Goal: Navigation & Orientation: Find specific page/section

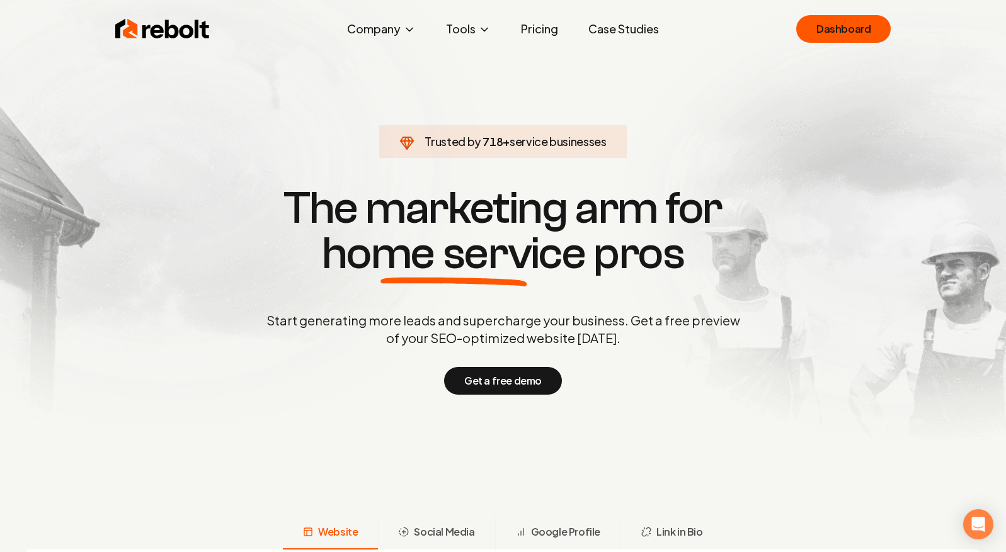
click at [799, 42] on ul "Dashboard" at bounding box center [843, 29] width 94 height 28
click at [836, 26] on link "Dashboard" at bounding box center [843, 29] width 94 height 28
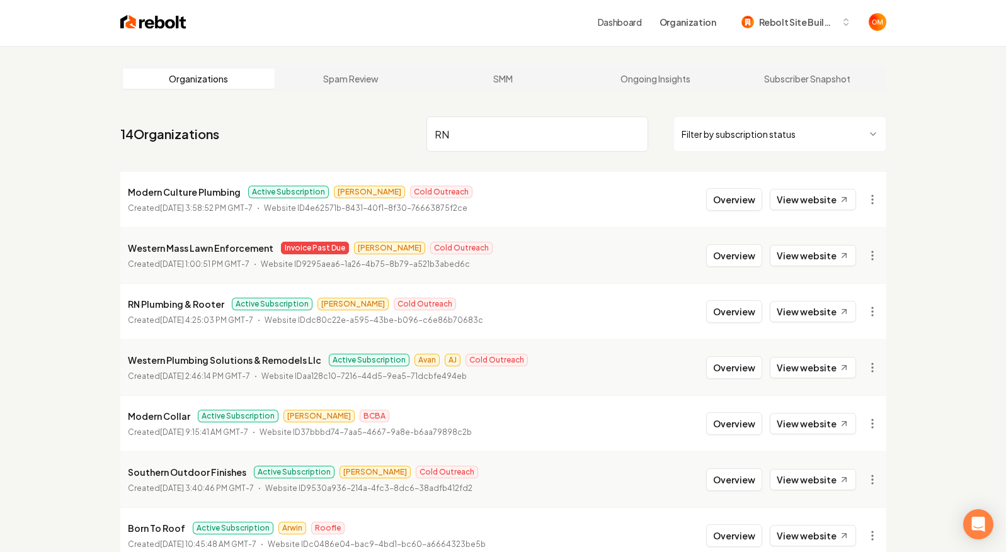
scroll to position [3, 0]
type input "RN"
click at [733, 311] on button "Overview" at bounding box center [734, 311] width 56 height 23
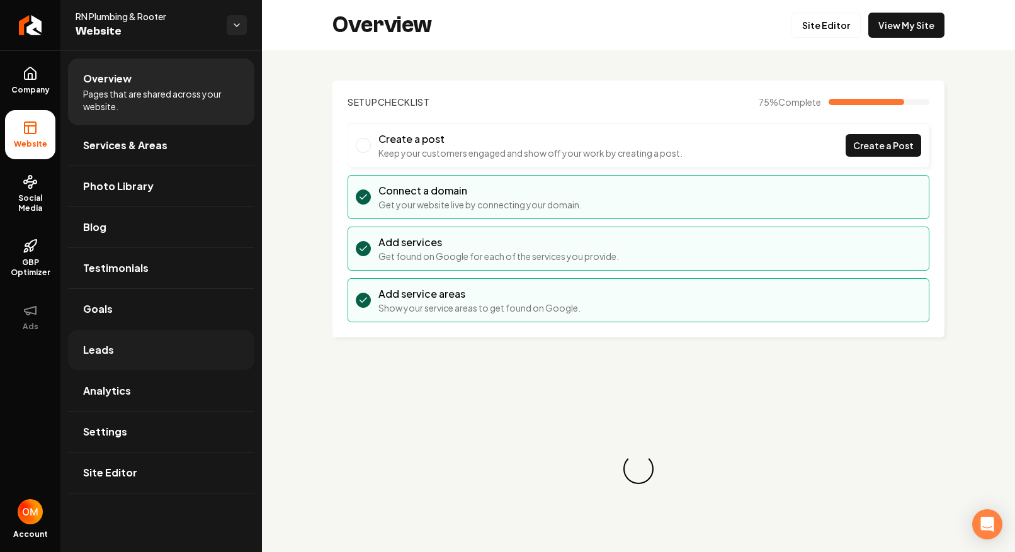
click at [135, 351] on link "Leads" at bounding box center [161, 350] width 186 height 40
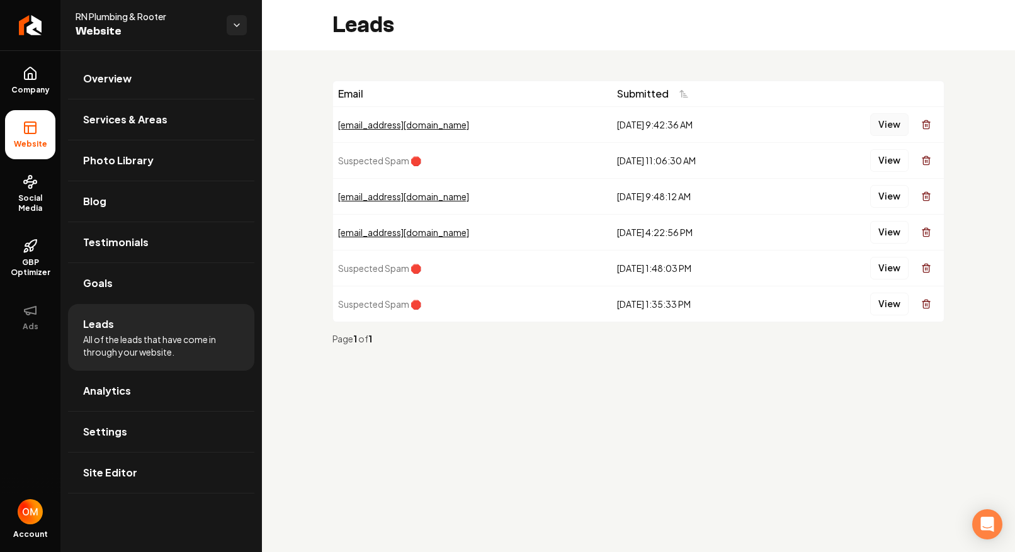
click at [887, 123] on button "View" at bounding box center [889, 124] width 38 height 23
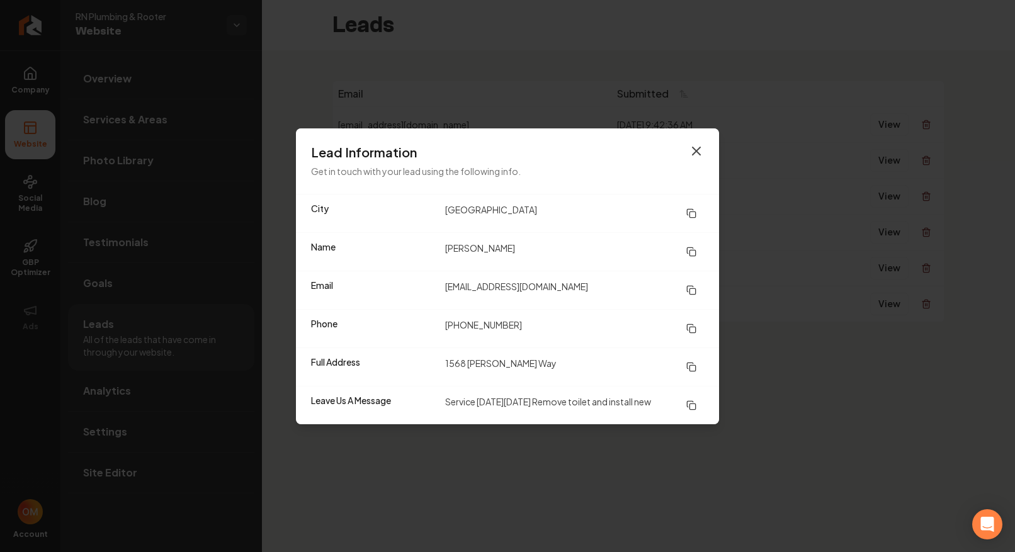
click at [700, 149] on icon "button" at bounding box center [696, 151] width 15 height 15
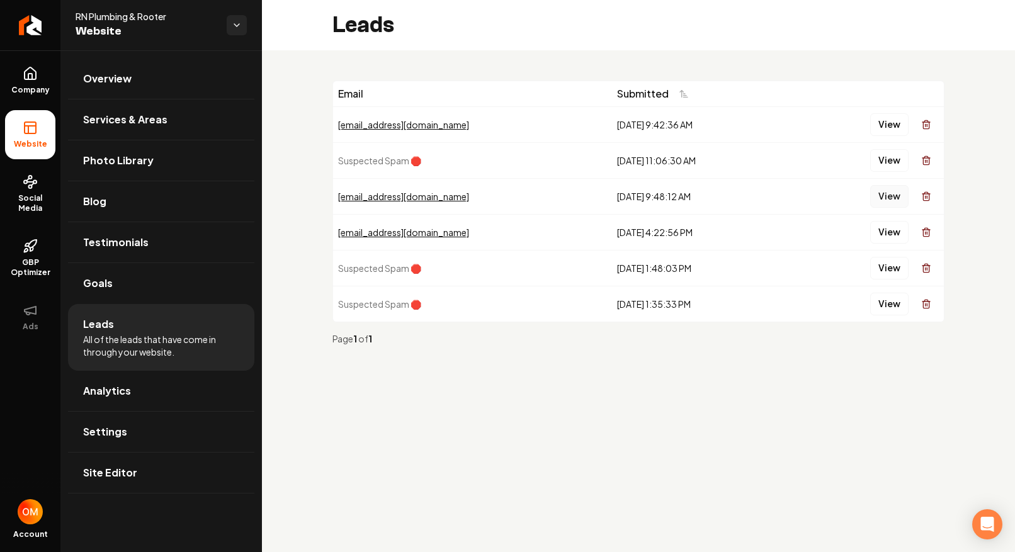
click at [888, 203] on button "View" at bounding box center [889, 196] width 38 height 23
click at [900, 237] on button "View" at bounding box center [889, 232] width 38 height 23
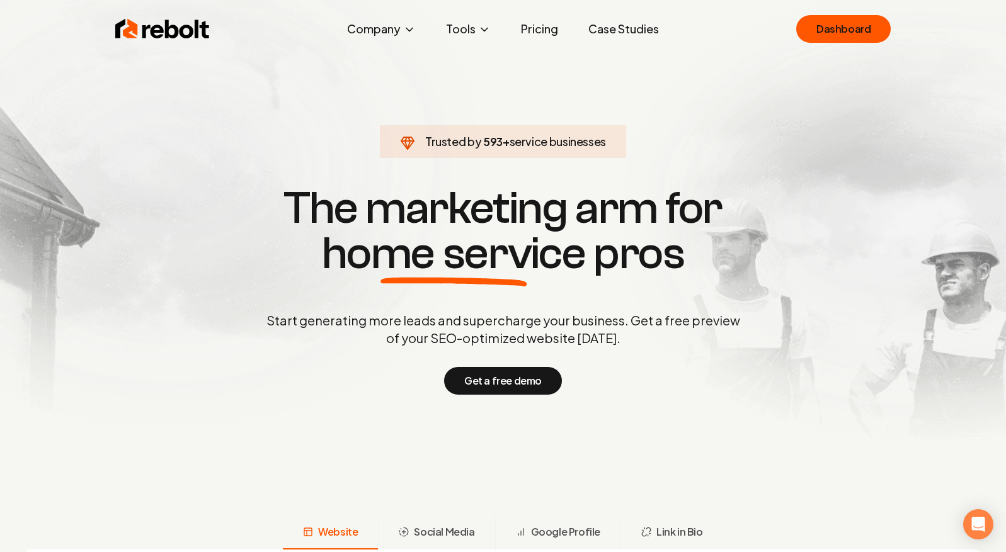
click at [804, 43] on div "Rebolt Company About Blog Jobs Tools Google Review QR Code Generator Google Bus…" at bounding box center [503, 29] width 806 height 38
click at [814, 37] on link "Dashboard" at bounding box center [843, 29] width 94 height 28
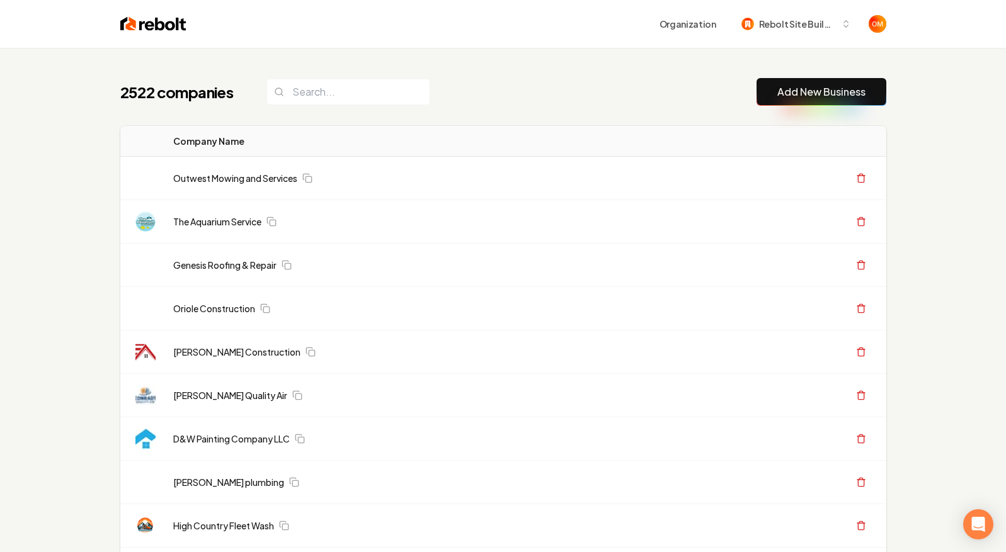
click at [530, 81] on div "2522 companies Add New Business" at bounding box center [503, 92] width 766 height 28
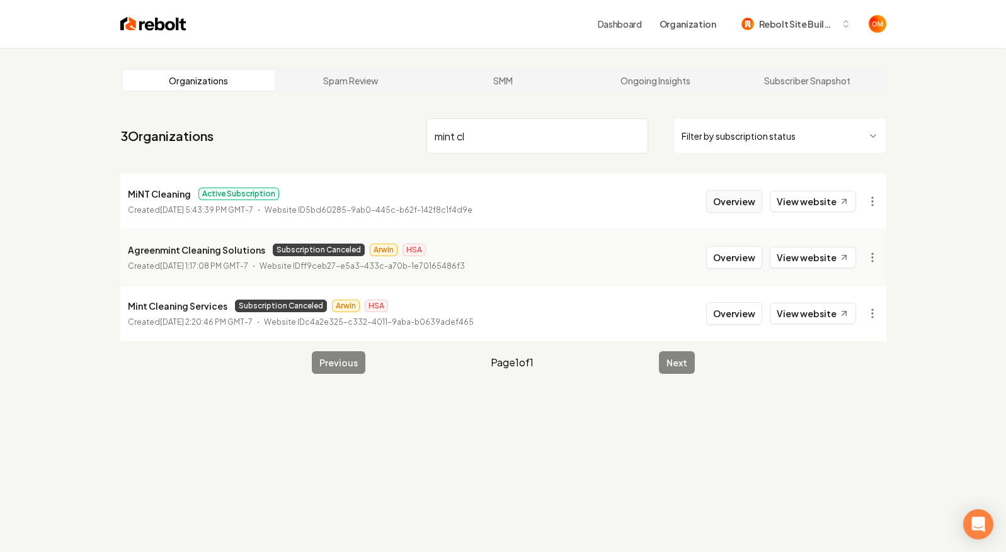
type input "mint cl"
click at [744, 204] on button "Overview" at bounding box center [734, 201] width 56 height 23
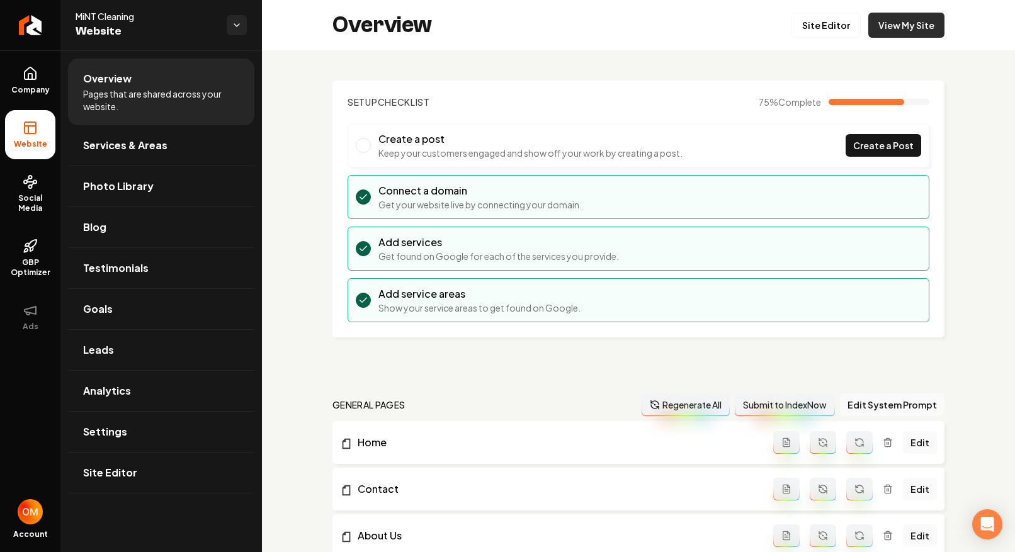
click at [879, 27] on link "View My Site" at bounding box center [907, 25] width 76 height 25
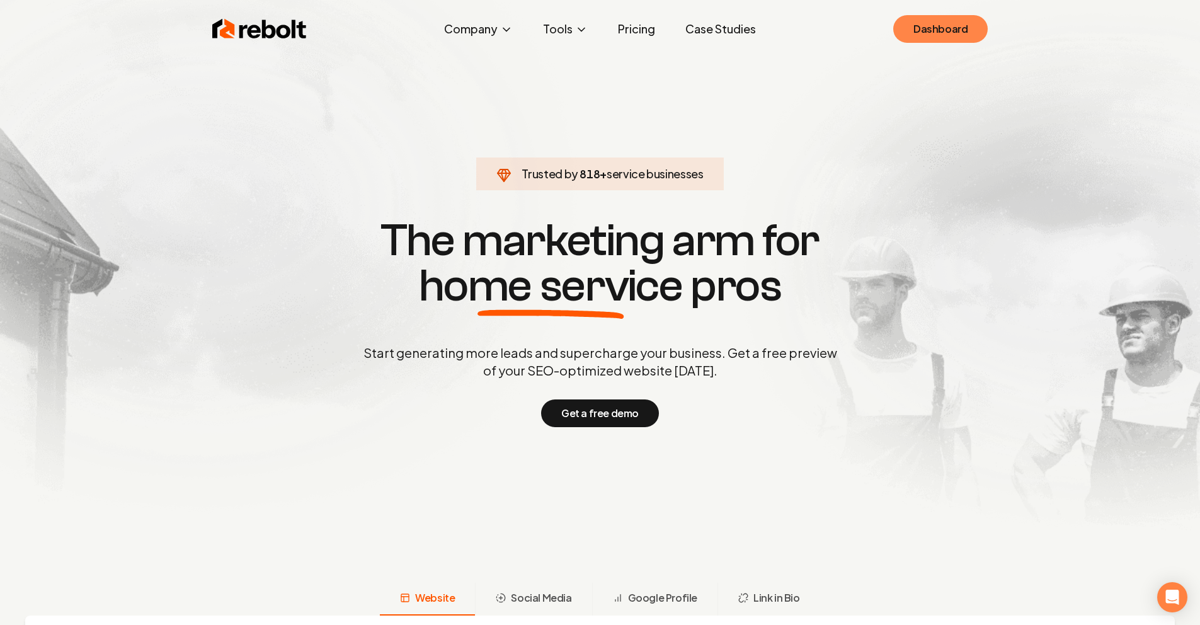
click at [944, 28] on link "Dashboard" at bounding box center [940, 29] width 94 height 28
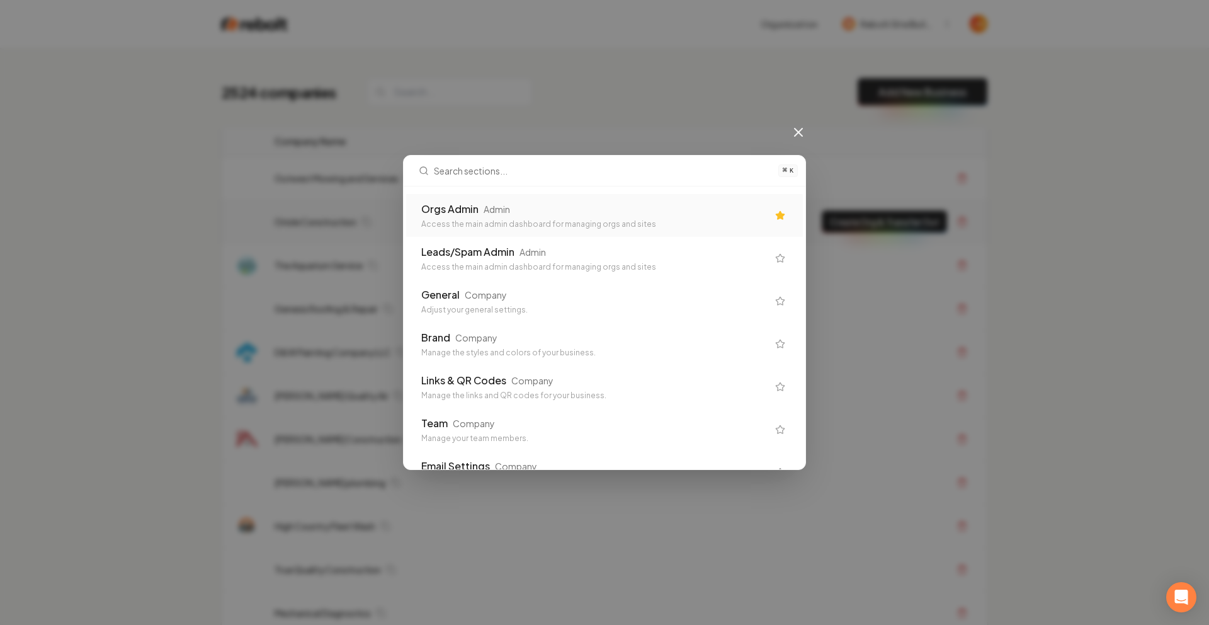
click at [531, 207] on div "Orgs Admin Admin" at bounding box center [594, 209] width 346 height 15
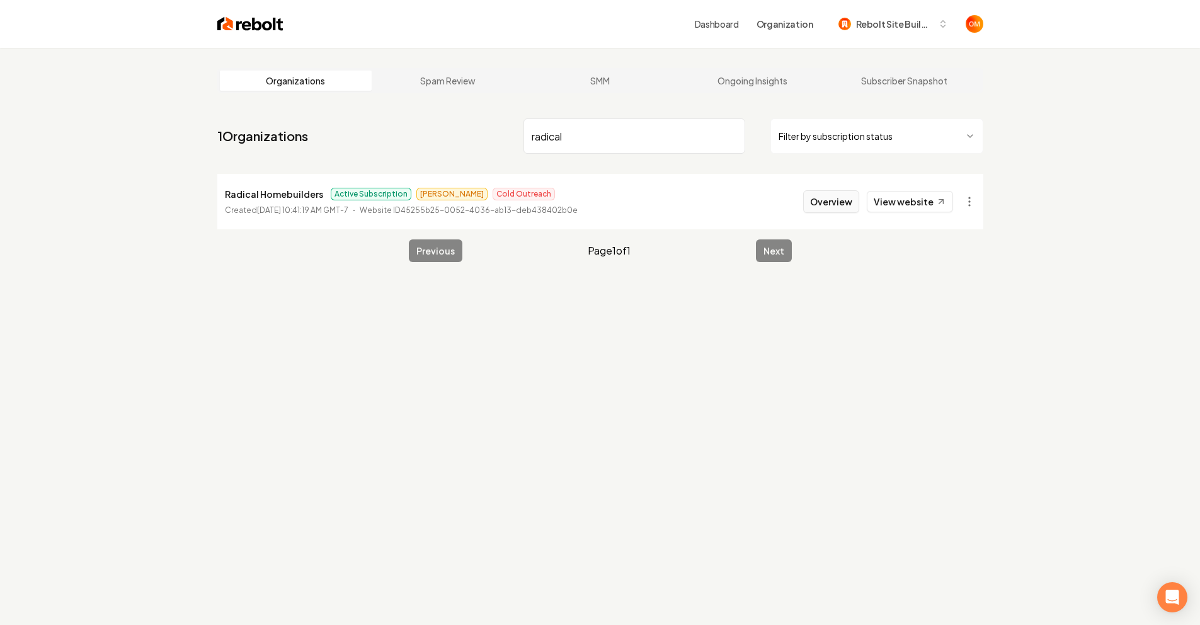
type input "radical"
click at [827, 205] on button "Overview" at bounding box center [831, 201] width 56 height 23
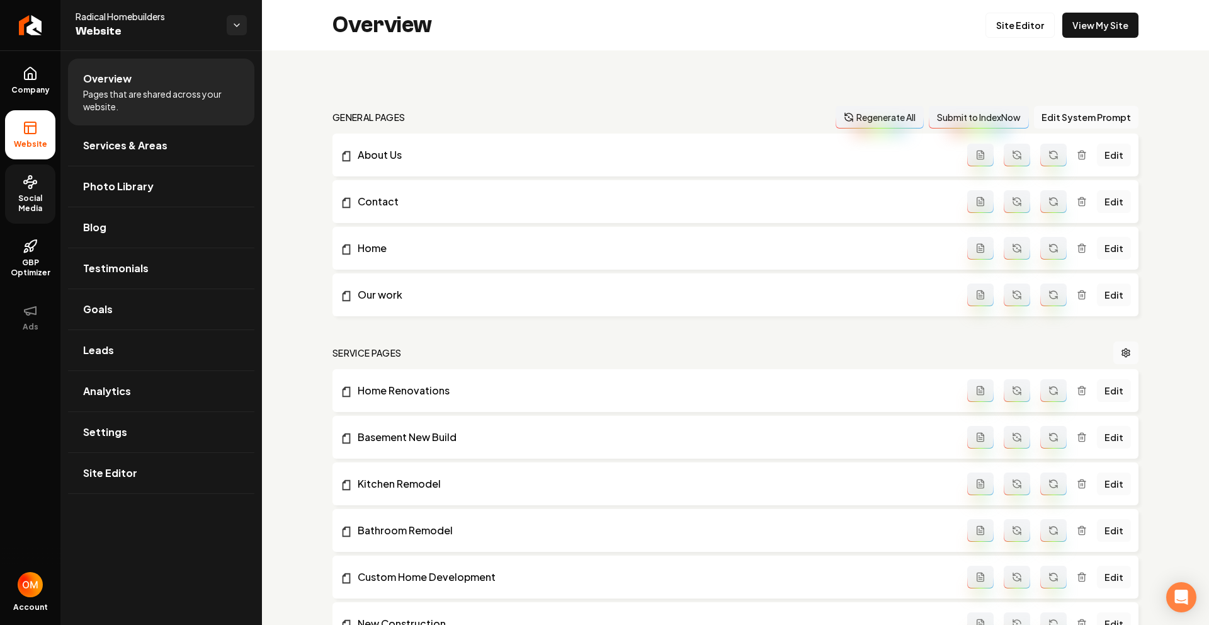
click at [29, 189] on icon at bounding box center [30, 181] width 15 height 15
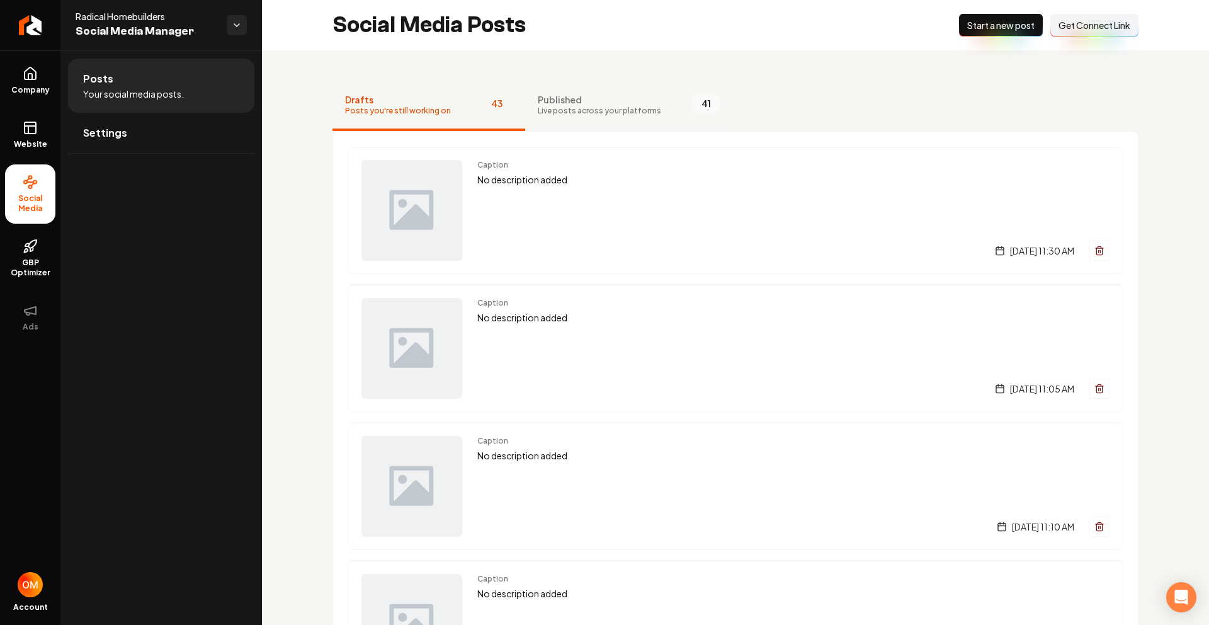
click at [566, 106] on span "Live posts across your platforms" at bounding box center [599, 111] width 123 height 10
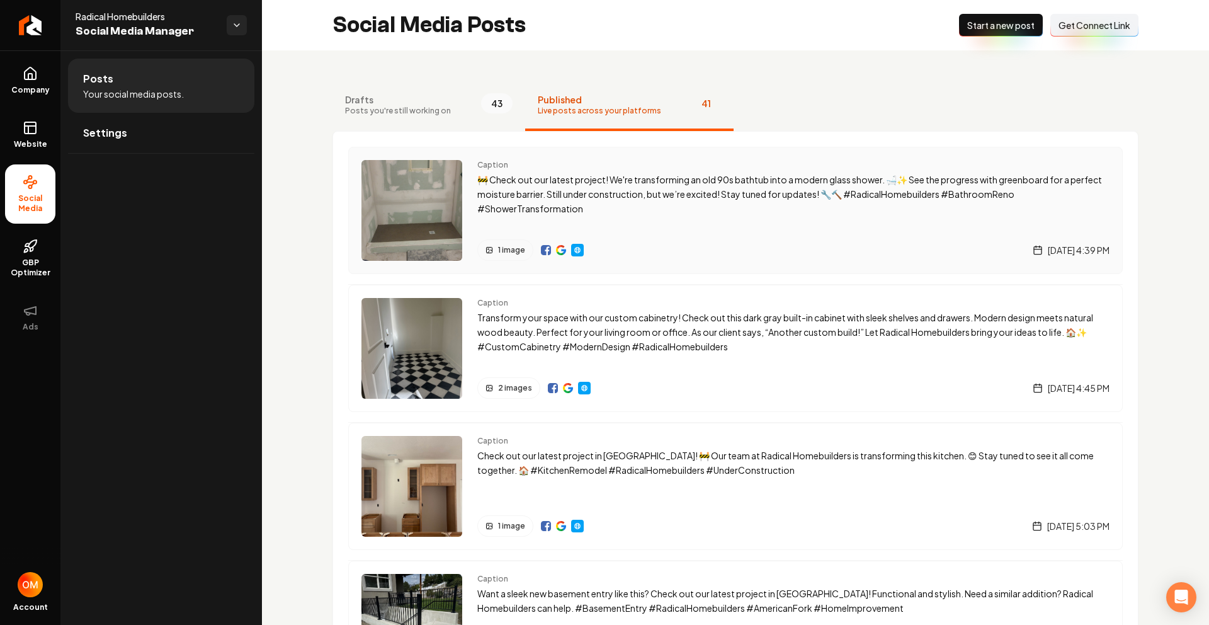
click at [561, 251] on img "Main content area" at bounding box center [561, 250] width 10 height 10
click at [548, 253] on img "Main content area" at bounding box center [546, 250] width 10 height 10
click at [25, 120] on icon at bounding box center [30, 127] width 15 height 15
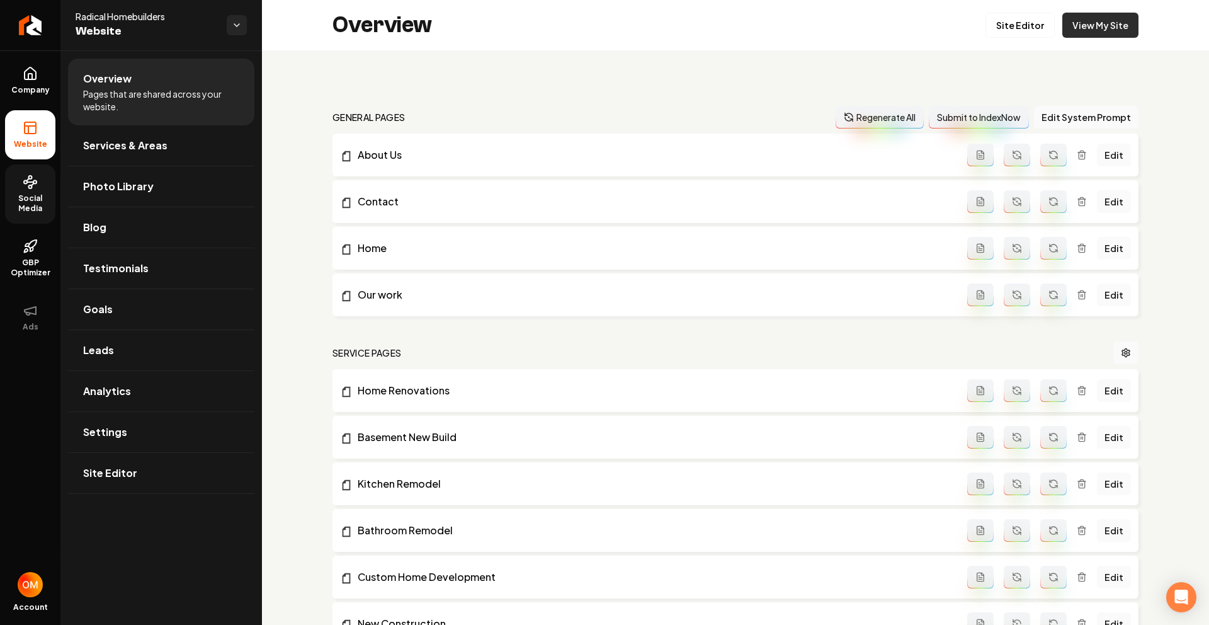
click at [1075, 13] on link "View My Site" at bounding box center [1101, 25] width 76 height 25
click at [38, 82] on link "Company" at bounding box center [30, 80] width 50 height 49
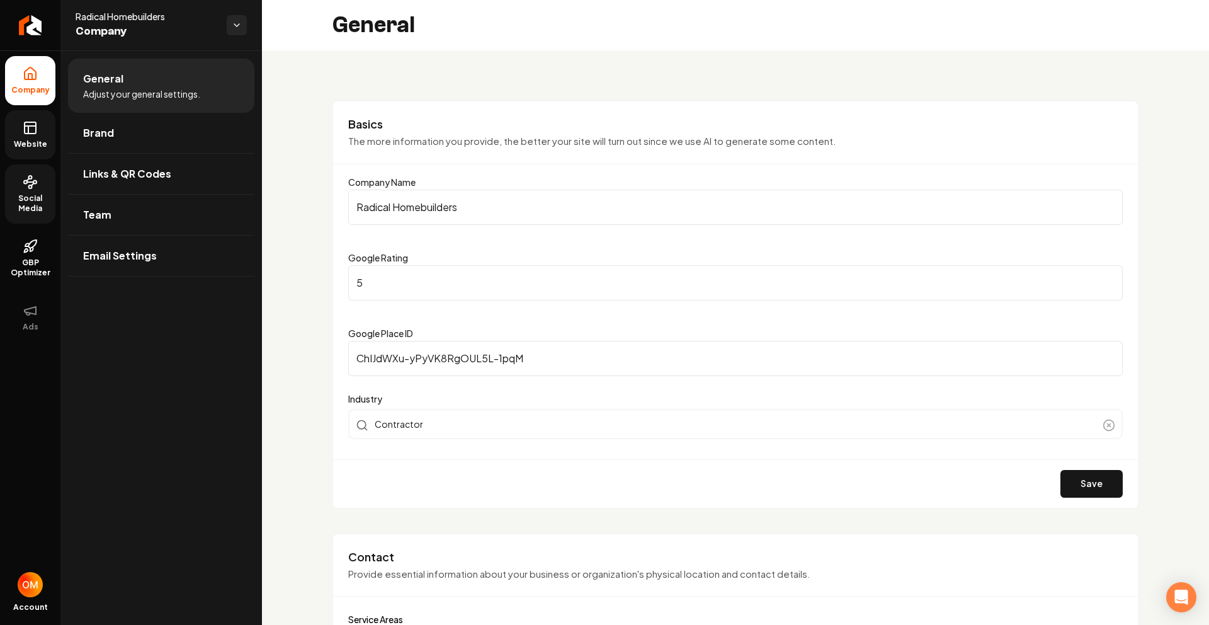
click at [24, 143] on span "Website" at bounding box center [30, 144] width 43 height 10
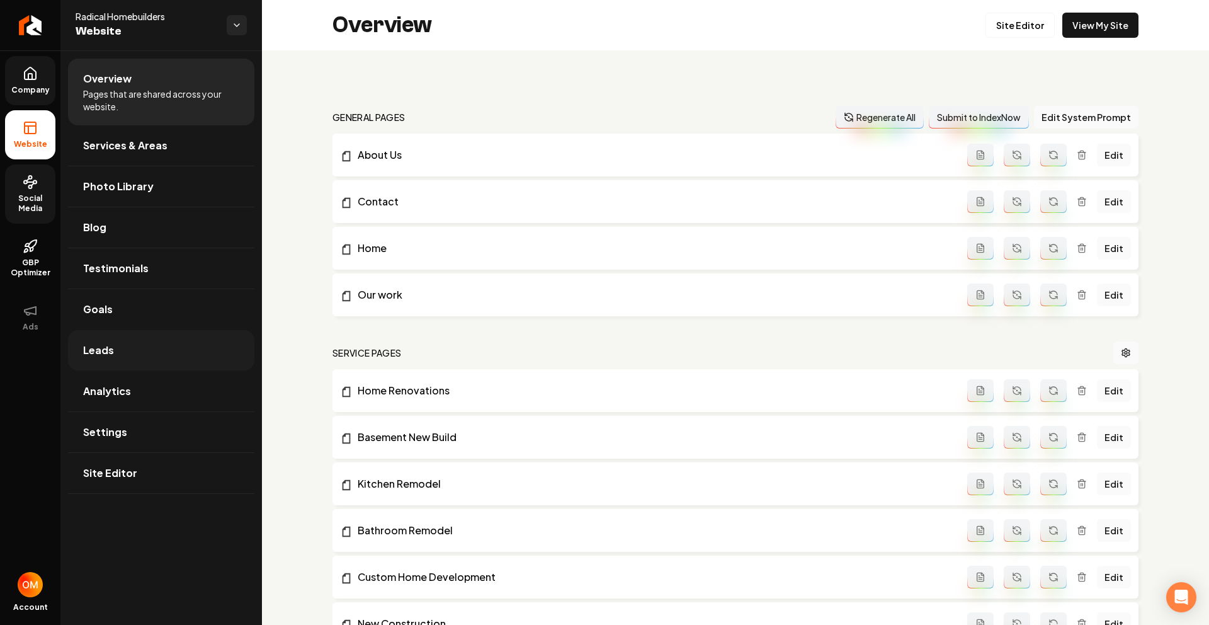
click at [117, 350] on link "Leads" at bounding box center [161, 350] width 186 height 40
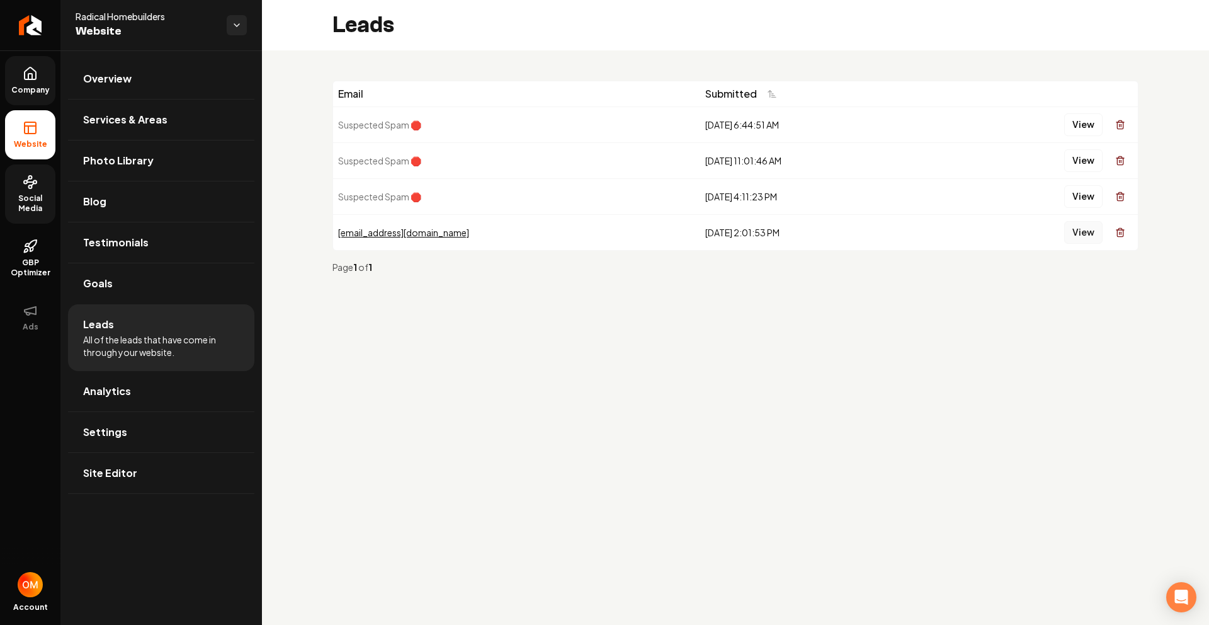
click at [1093, 227] on button "View" at bounding box center [1083, 232] width 38 height 23
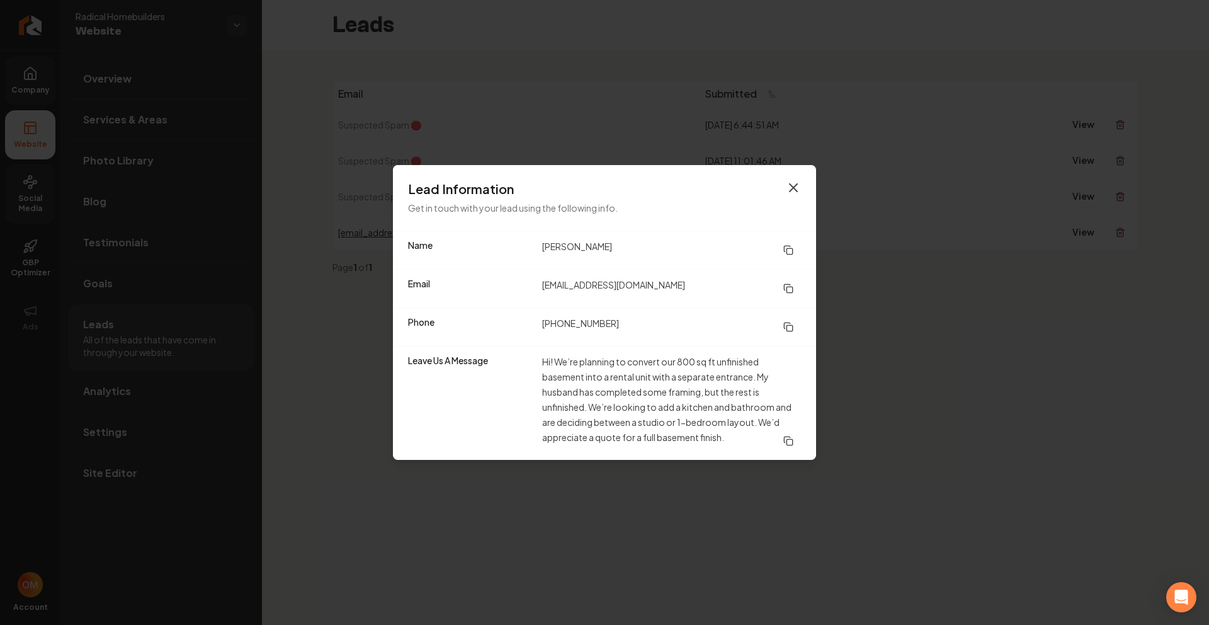
click at [789, 190] on icon "button" at bounding box center [793, 187] width 15 height 15
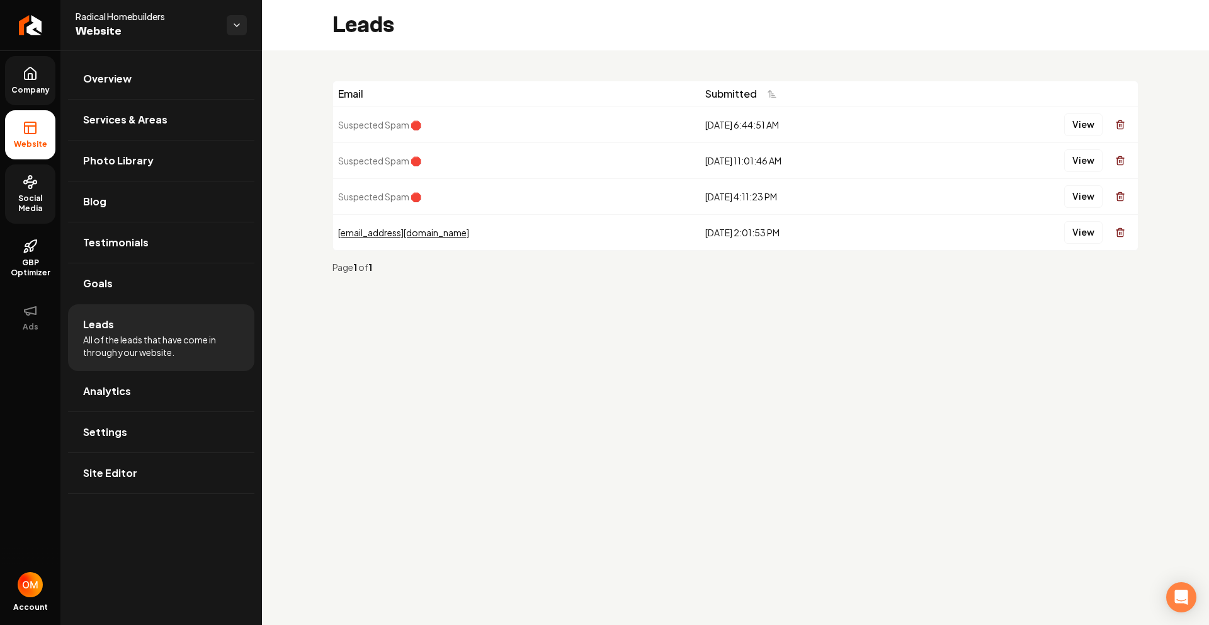
click at [40, 202] on span "Social Media" at bounding box center [30, 203] width 50 height 20
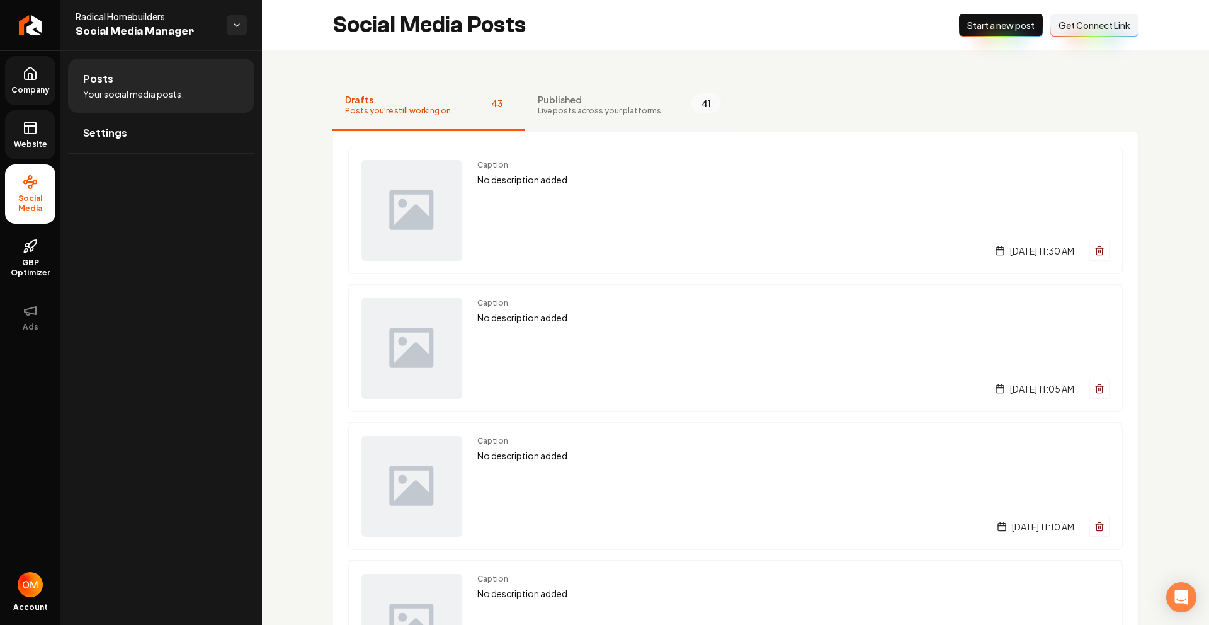
click at [564, 99] on span "Published" at bounding box center [599, 99] width 123 height 13
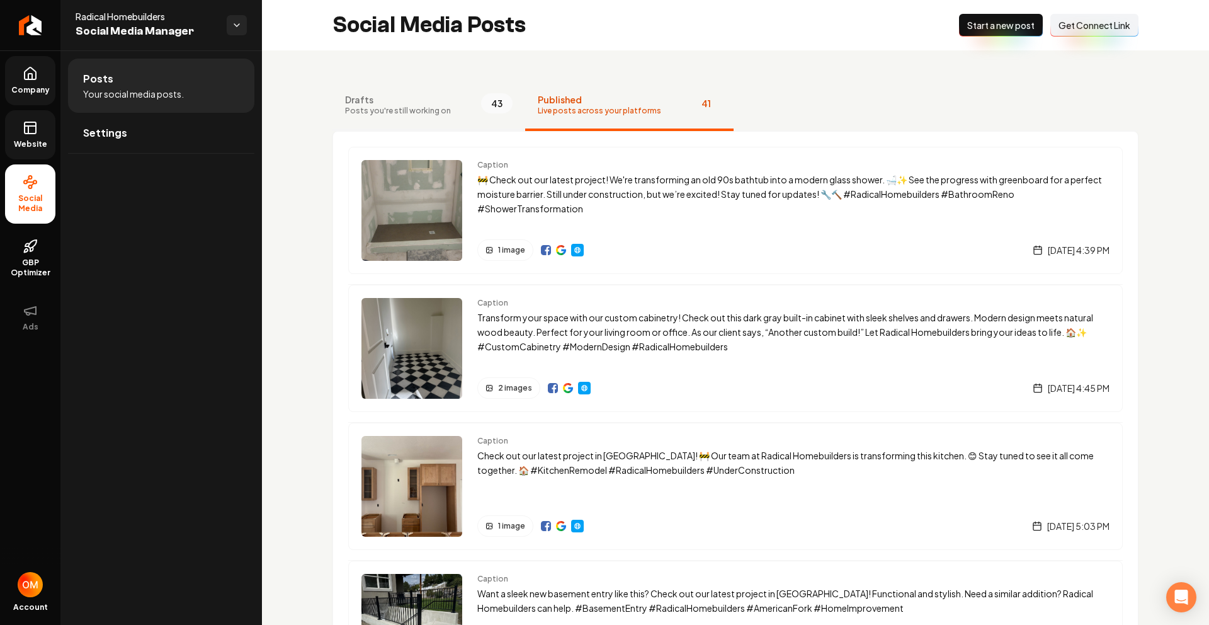
click at [395, 96] on span "Drafts" at bounding box center [398, 99] width 106 height 13
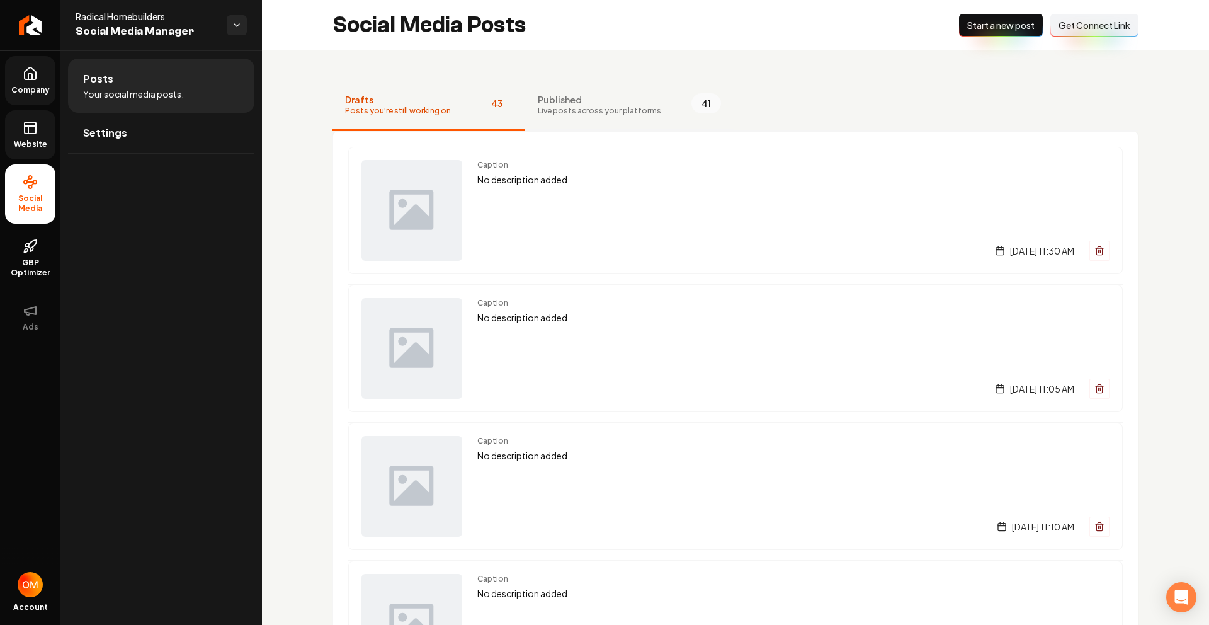
click at [621, 96] on span "Published" at bounding box center [599, 99] width 123 height 13
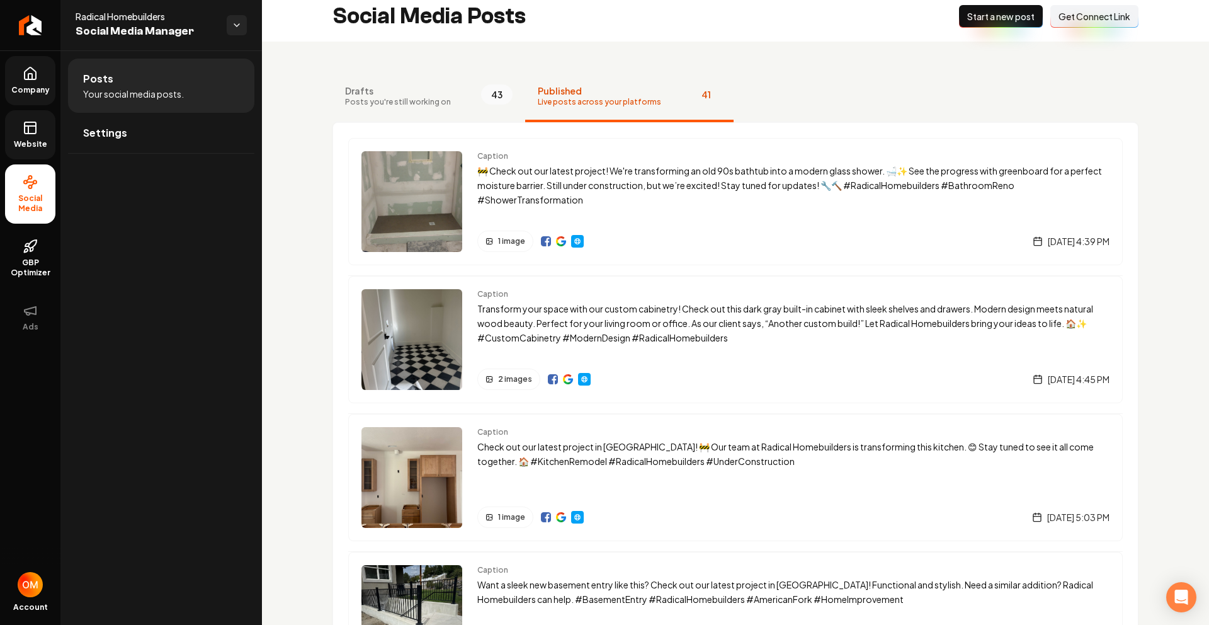
scroll to position [1, 0]
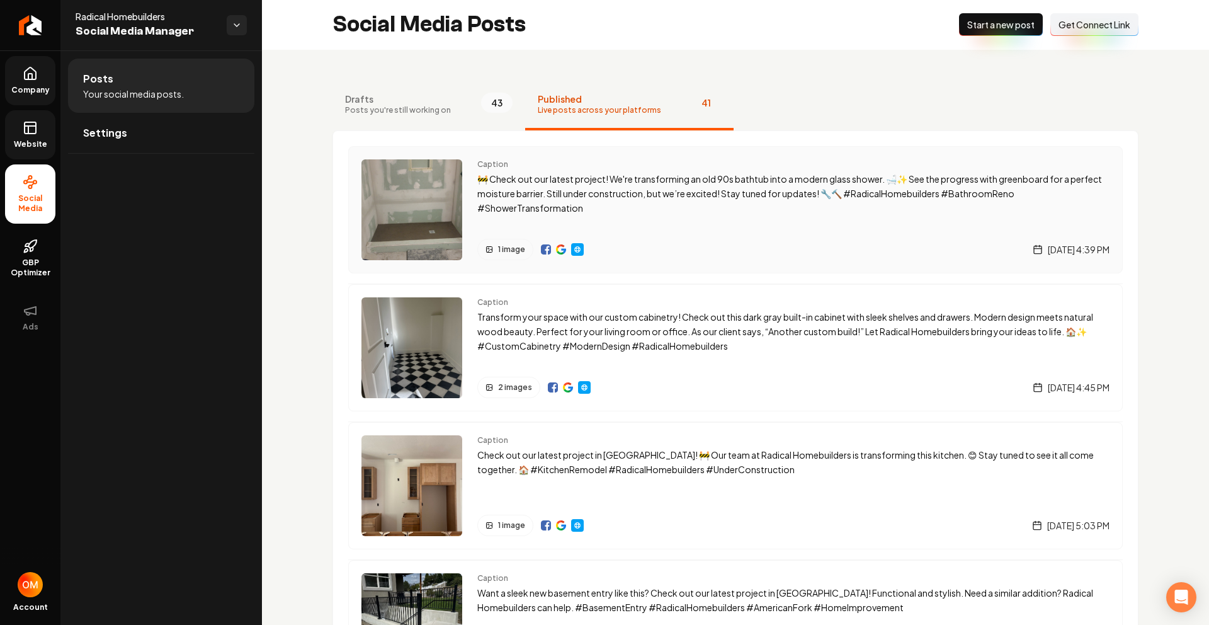
click at [543, 250] on img "Main content area" at bounding box center [546, 249] width 10 height 10
click at [1082, 30] on span "Get Connect Link" at bounding box center [1095, 24] width 72 height 13
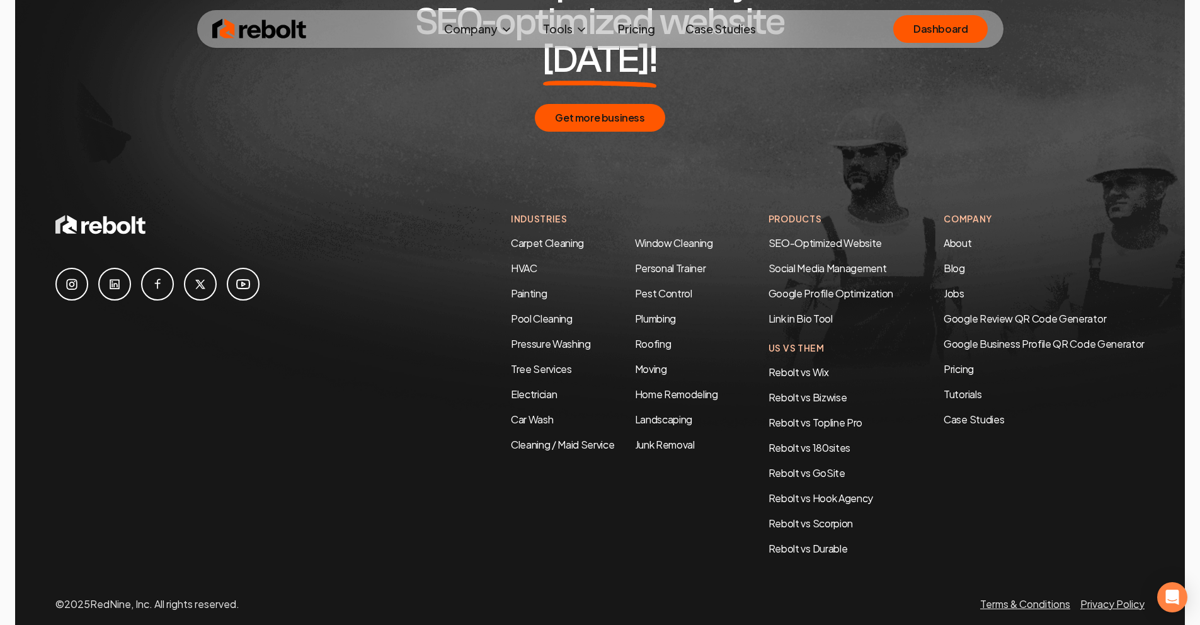
scroll to position [6094, 0]
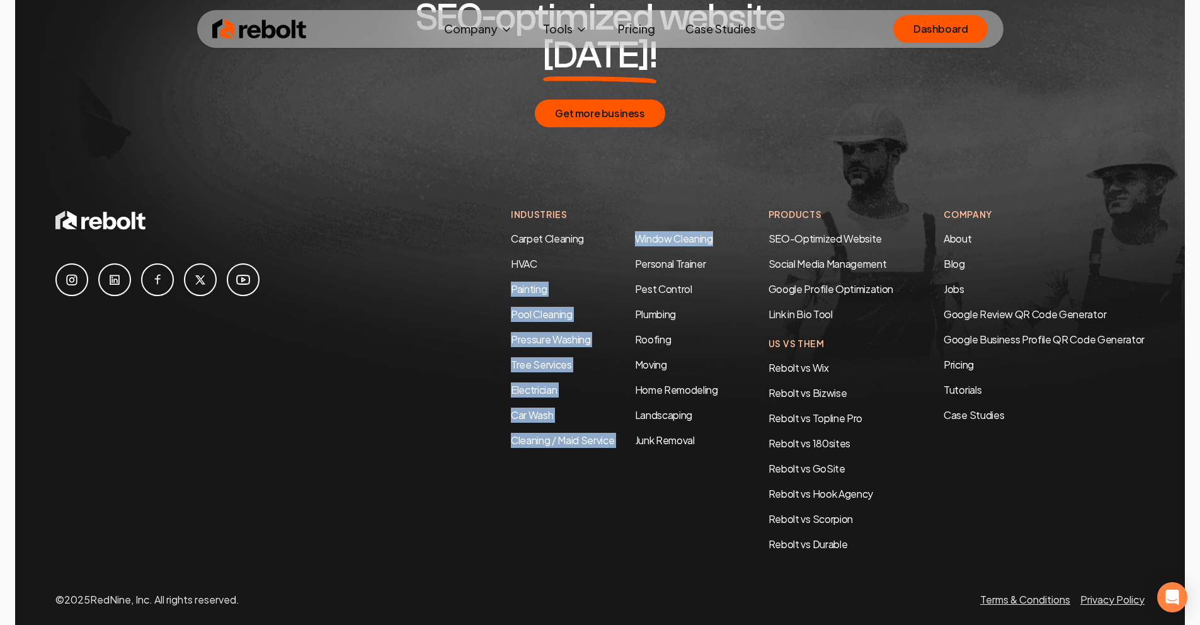
drag, startPoint x: 708, startPoint y: 225, endPoint x: 603, endPoint y: 198, distance: 107.8
click at [616, 231] on div "Carpet Cleaning HVAC Painting Pool Cleaning Pressure Washing Tree Services Elec…" at bounding box center [614, 339] width 207 height 217
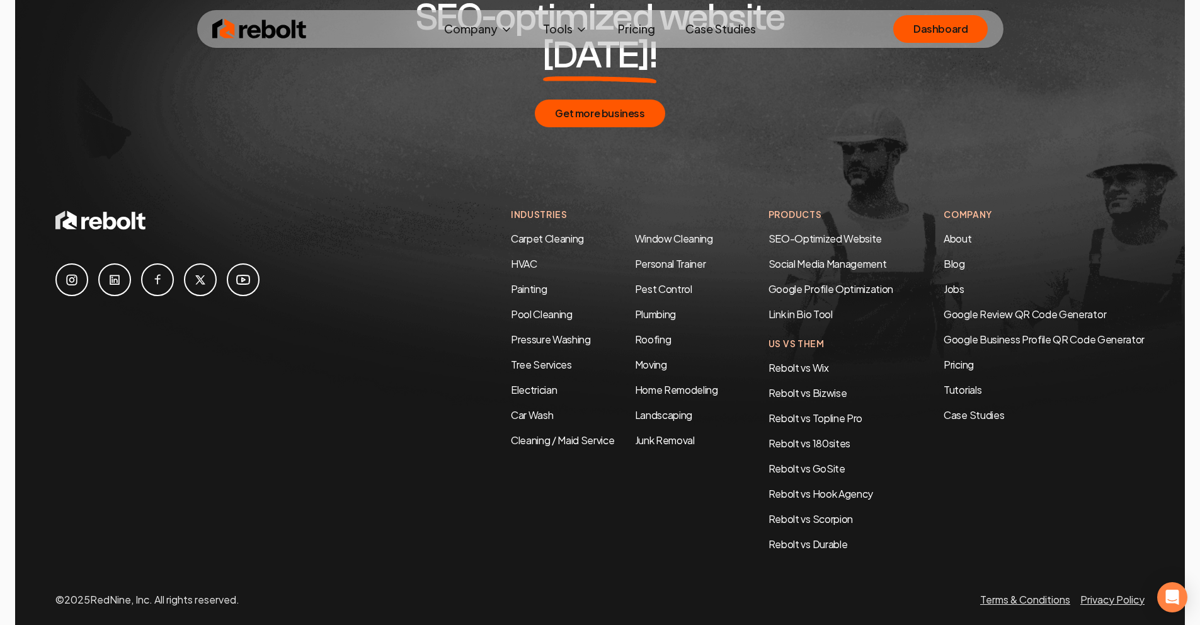
click at [292, 208] on div "Industries Carpet Cleaning HVAC Painting Pool Cleaning Pressure Washing Tree Se…" at bounding box center [599, 380] width 1089 height 344
click at [641, 433] on link "Junk Removal" at bounding box center [665, 439] width 60 height 13
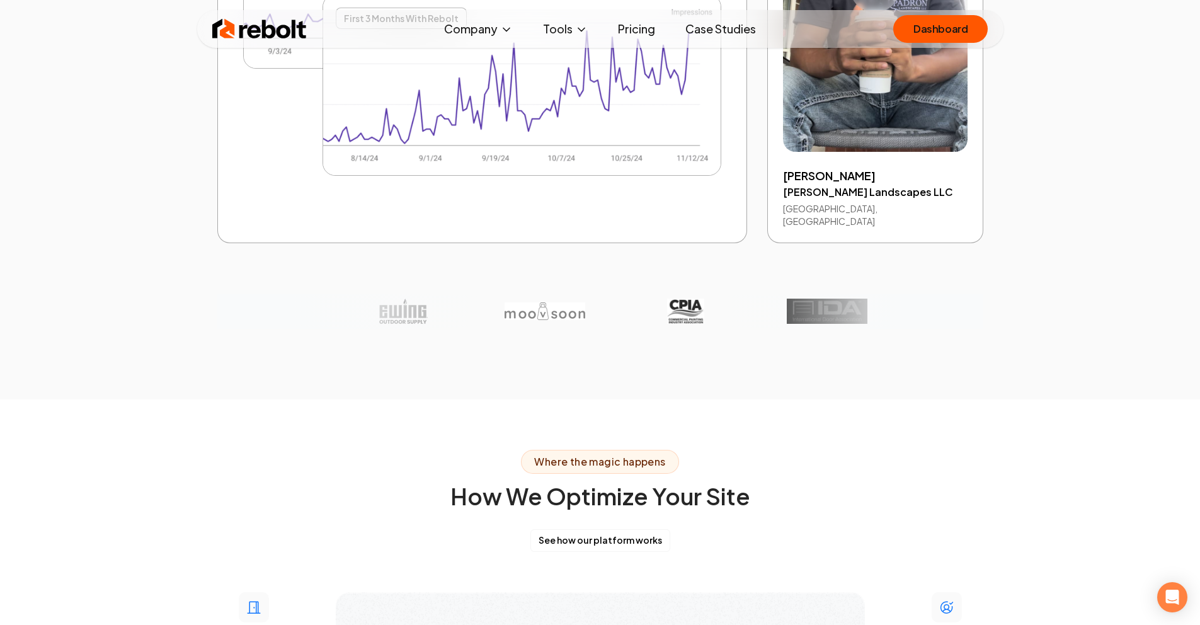
scroll to position [2226, 0]
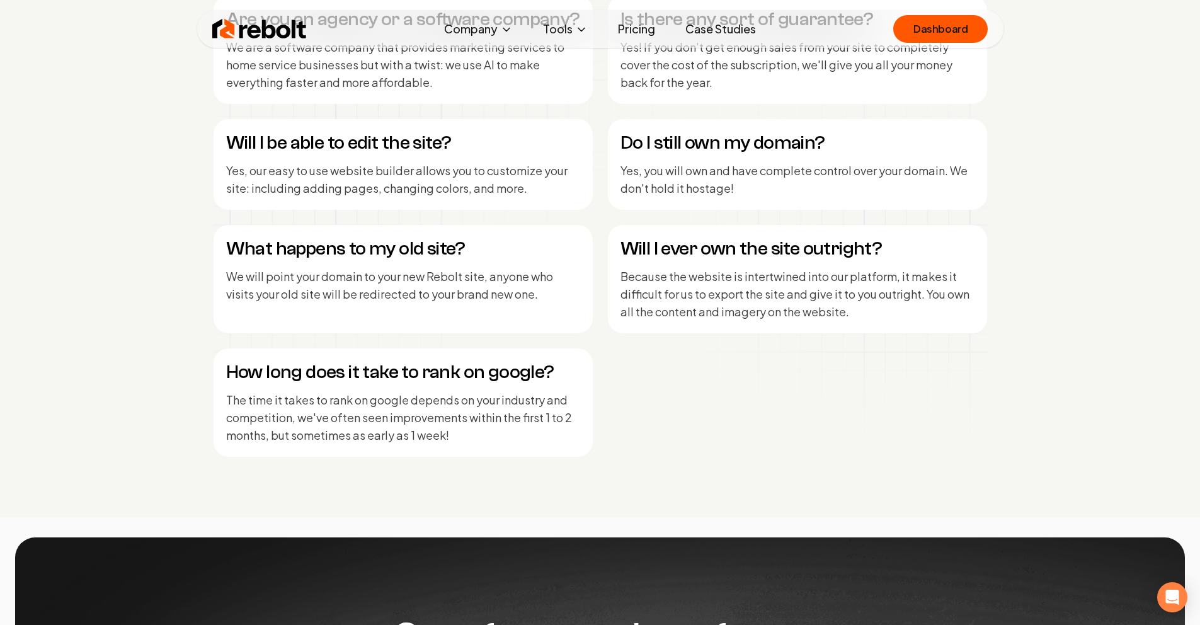
scroll to position [6094, 0]
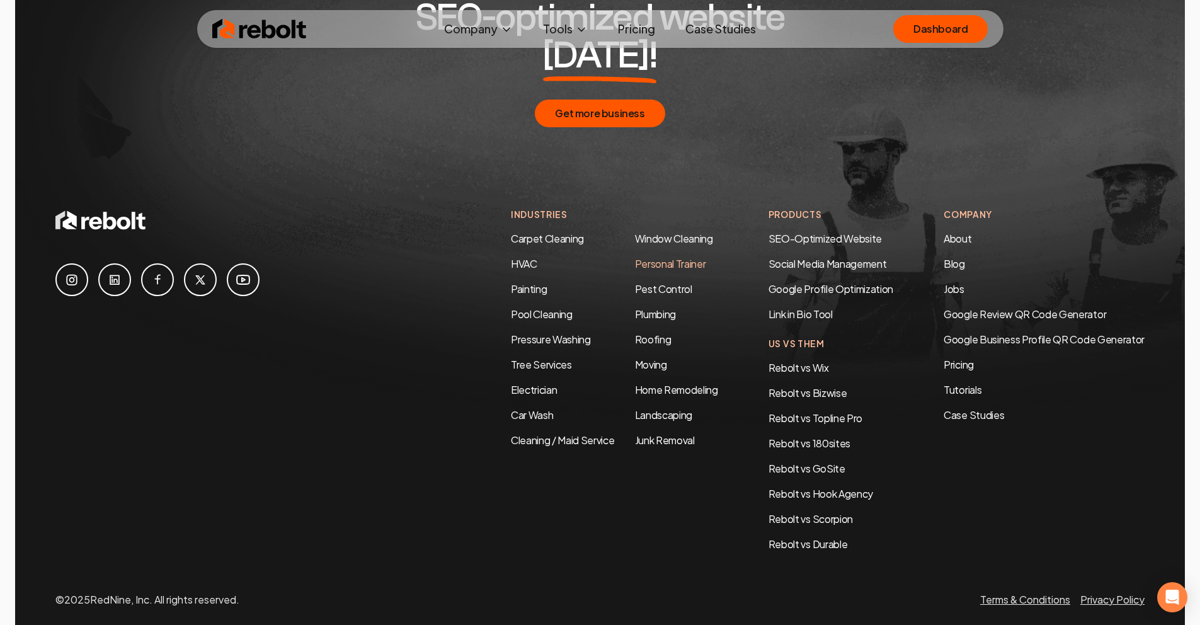
click at [668, 257] on link "Personal Trainer" at bounding box center [670, 263] width 71 height 13
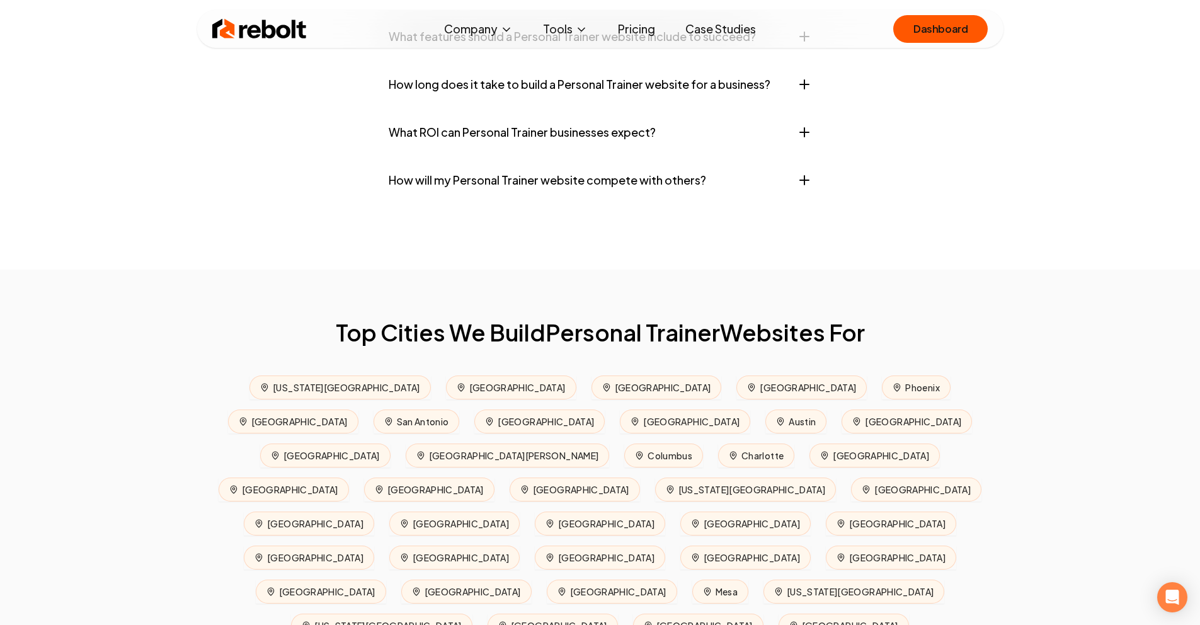
scroll to position [5735, 0]
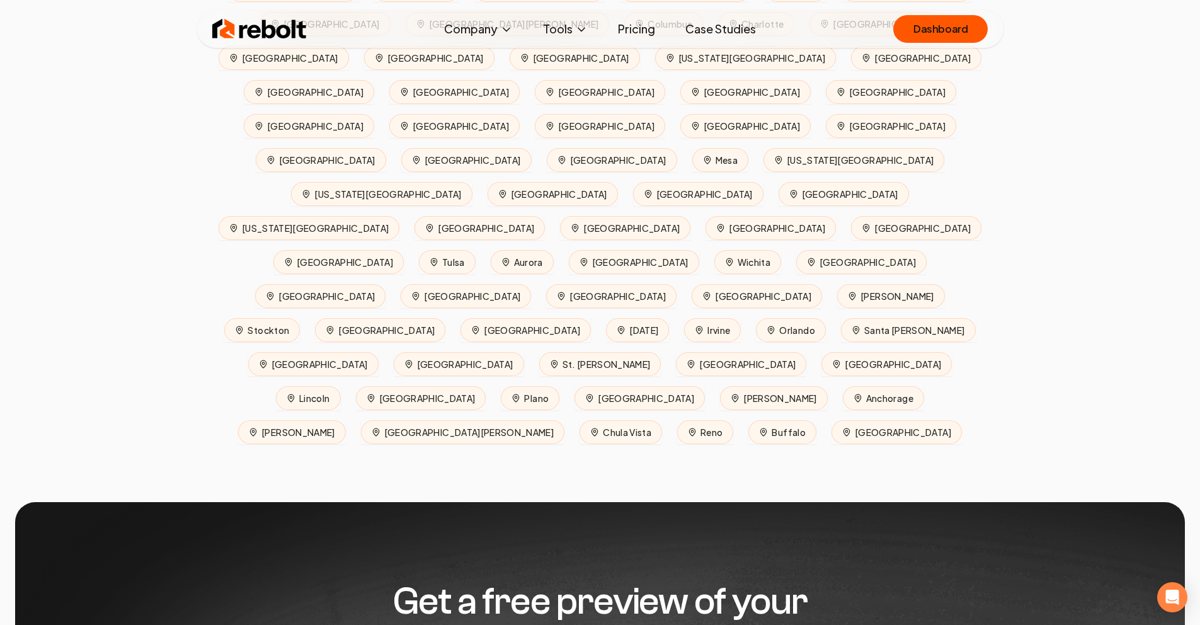
scroll to position [4, 0]
